Goal: Information Seeking & Learning: Understand process/instructions

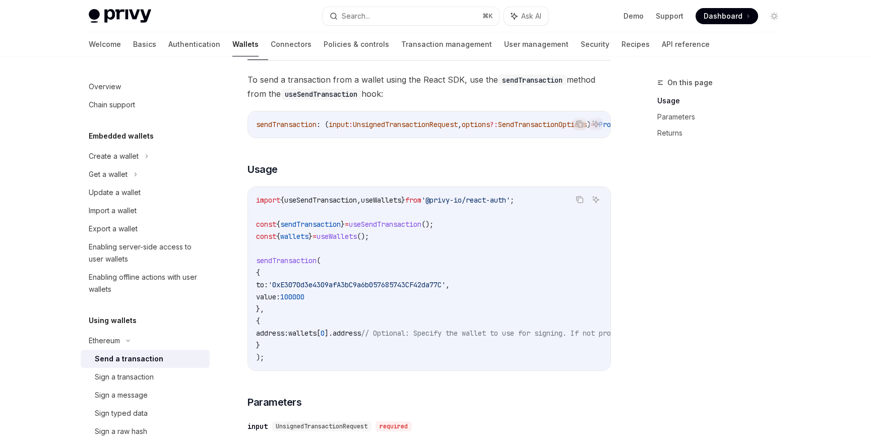
scroll to position [93, 0]
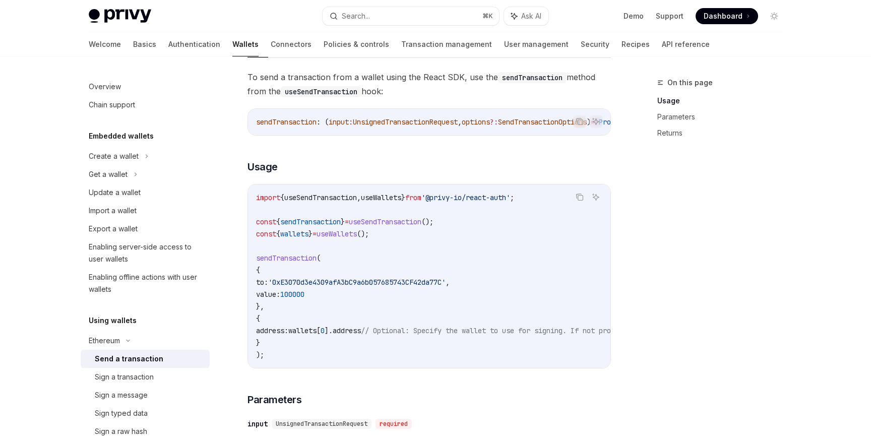
click at [306, 224] on span "sendTransaction" at bounding box center [310, 221] width 60 height 9
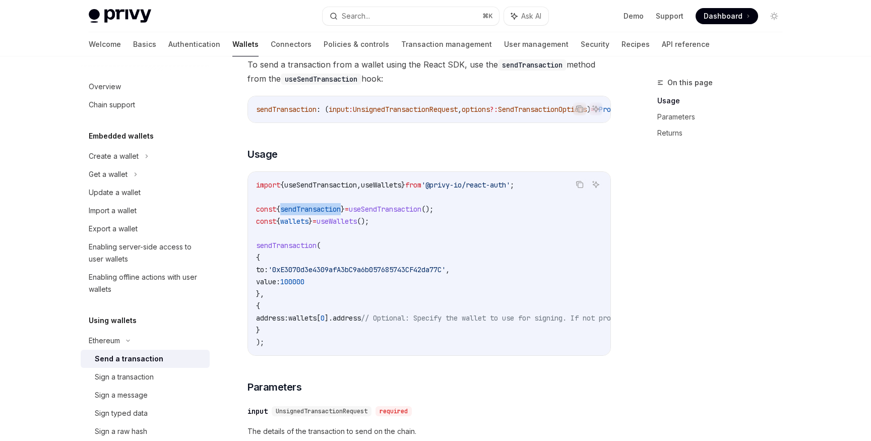
scroll to position [110, 0]
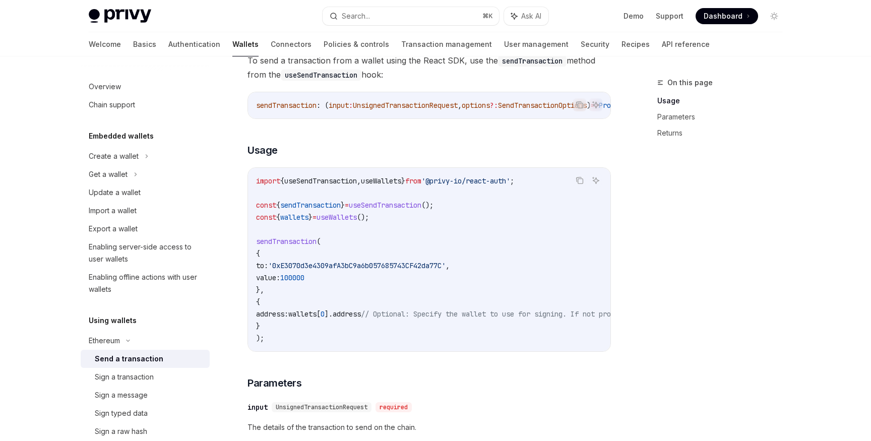
click at [319, 267] on span "'0xE3070d3e4309afA3bC9a6b057685743CF42da77C'" at bounding box center [356, 265] width 177 height 9
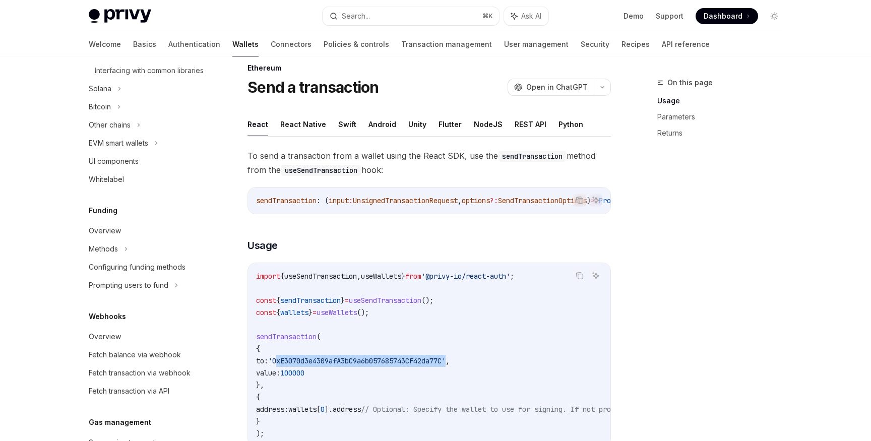
scroll to position [0, 0]
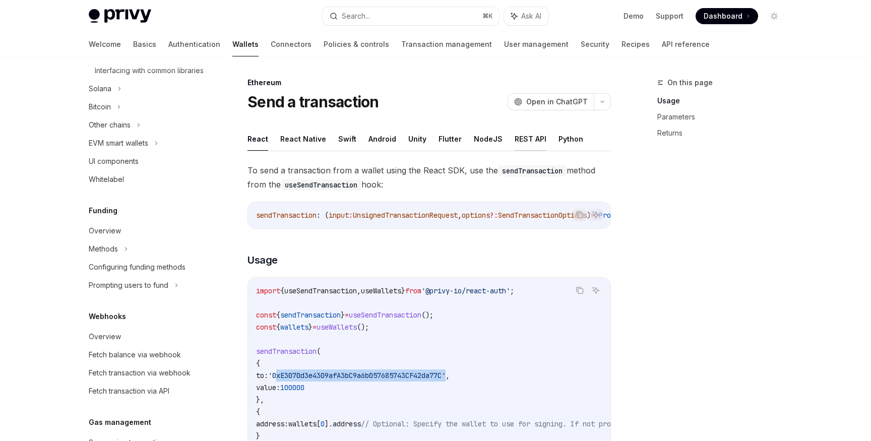
click at [530, 140] on button "REST API" at bounding box center [530, 139] width 32 height 24
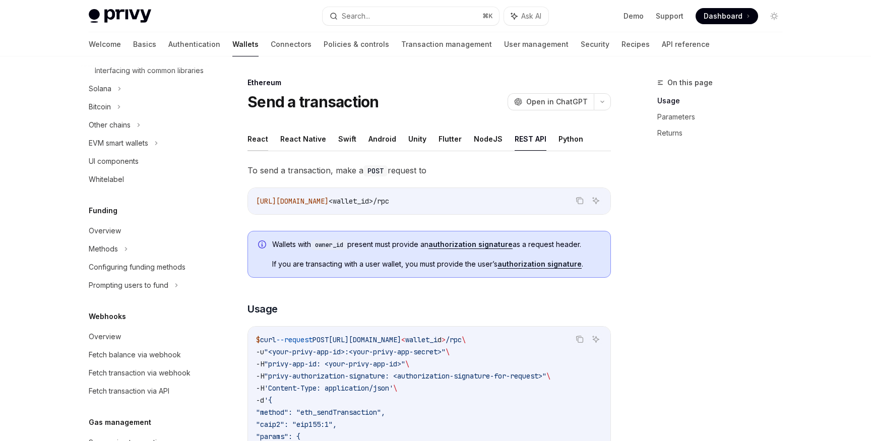
click at [253, 132] on button "React" at bounding box center [257, 139] width 21 height 24
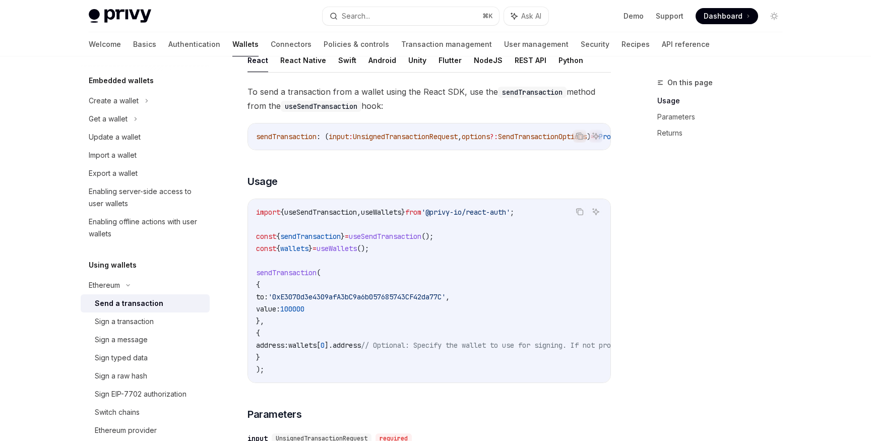
scroll to position [81, 0]
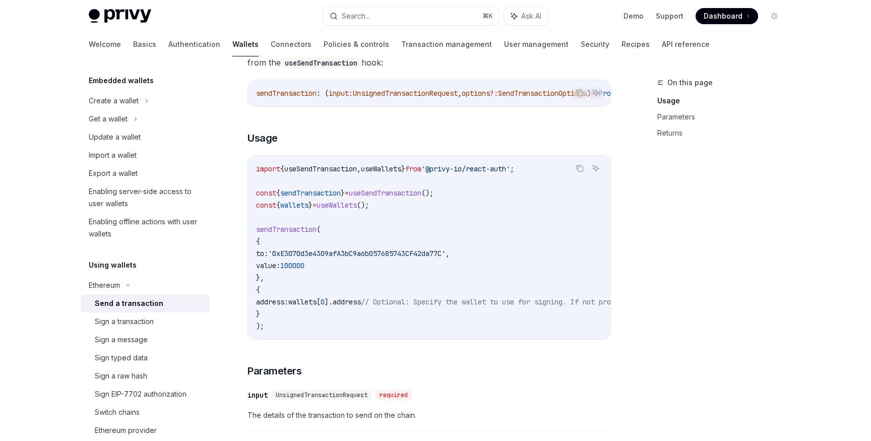
scroll to position [127, 0]
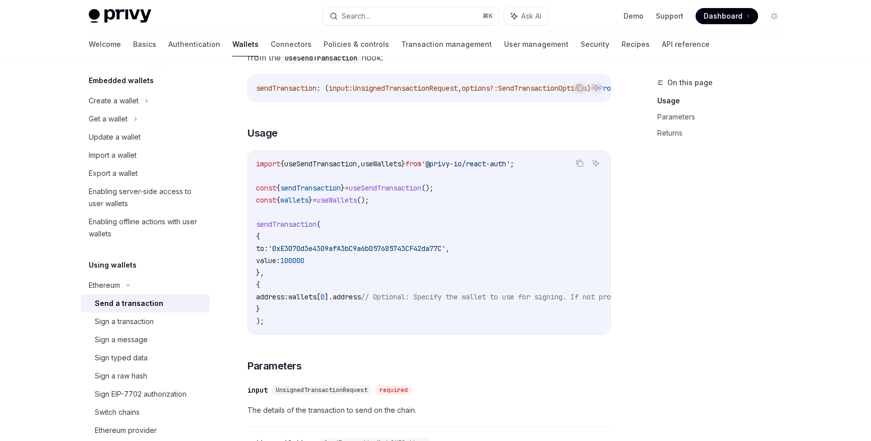
type textarea "*"
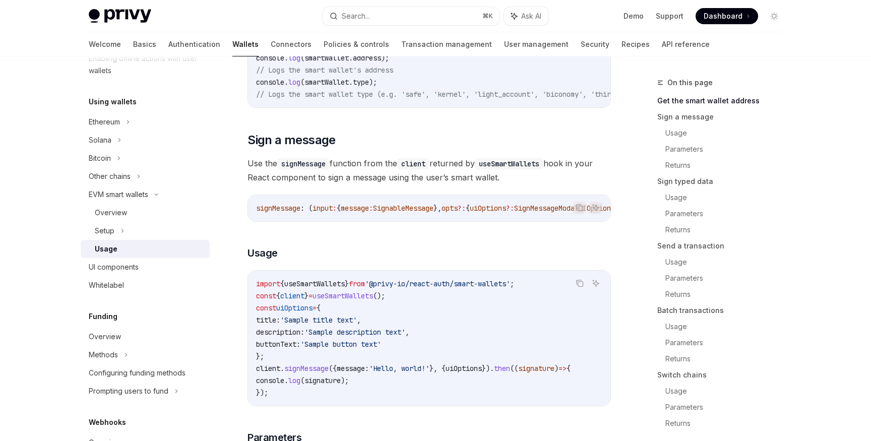
scroll to position [299, 0]
